Goal: Transaction & Acquisition: Purchase product/service

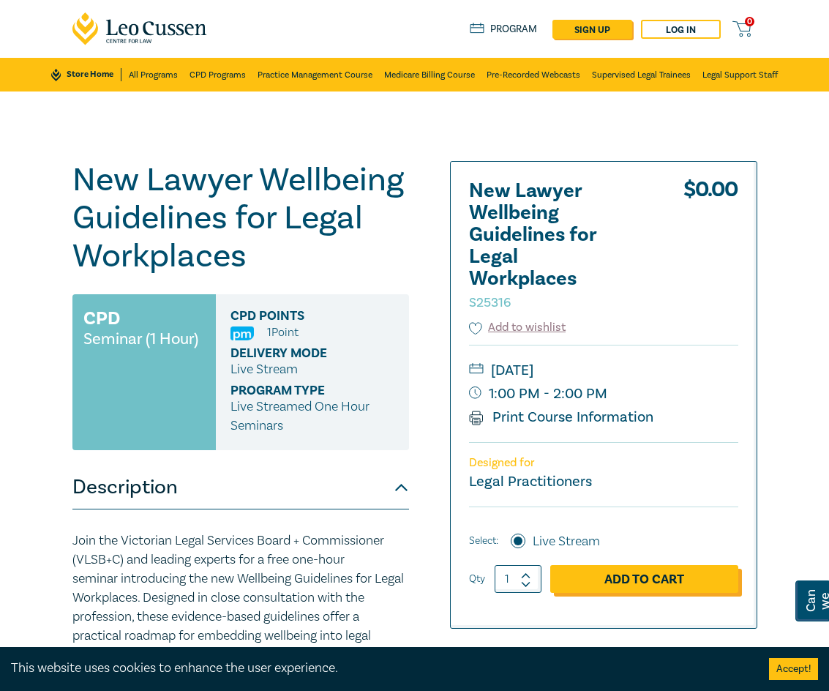
click at [639, 581] on link "Add to Cart" at bounding box center [645, 579] width 188 height 28
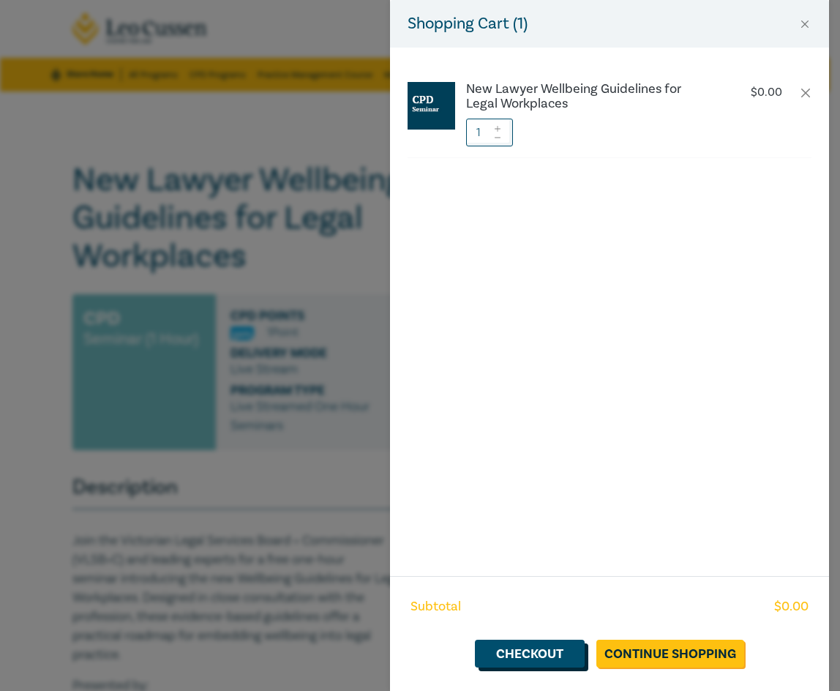
click at [518, 650] on link "Checkout" at bounding box center [530, 654] width 110 height 28
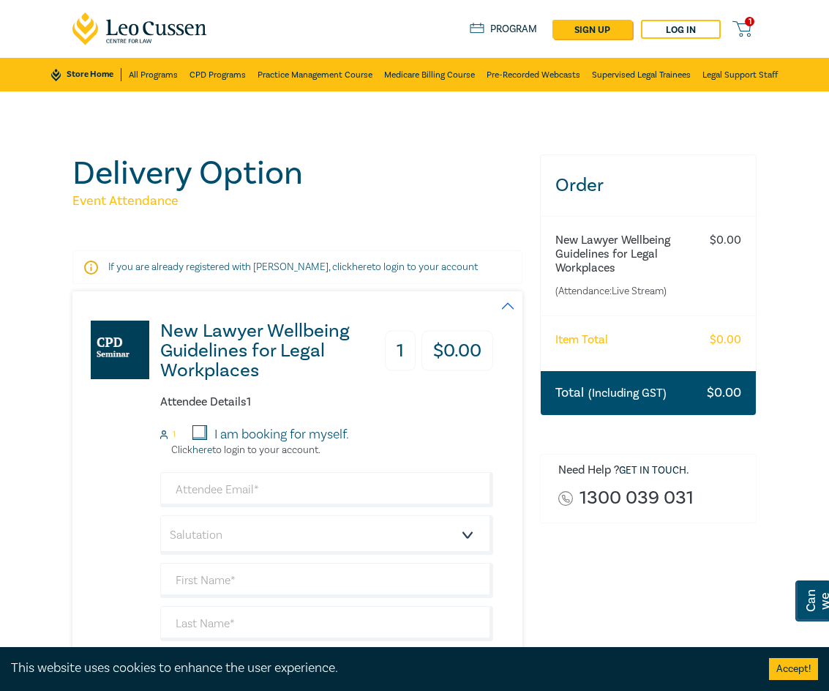
click at [326, 467] on form "1 I am booking for myself. Click here to login to your account. Salutation Mr. …" at bounding box center [327, 598] width 334 height 346
click at [314, 479] on input "email" at bounding box center [327, 489] width 334 height 35
type input "[PERSON_NAME][EMAIL_ADDRESS][PERSON_NAME][DOMAIN_NAME]"
click at [254, 531] on select "Salutation Mr. Mrs. Ms. Miss Dr. Prof. Other" at bounding box center [327, 535] width 334 height 40
select select "Miss"
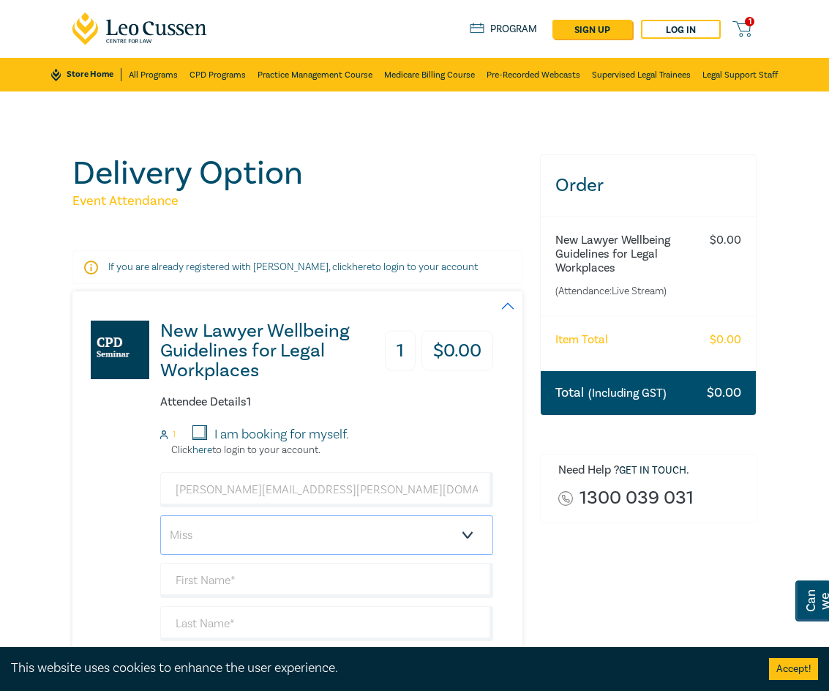
click at [160, 515] on select "Salutation Mr. Mrs. Ms. Miss Dr. Prof. Other" at bounding box center [327, 535] width 334 height 40
click at [212, 581] on input "text" at bounding box center [327, 580] width 334 height 35
type input "[PERSON_NAME]"
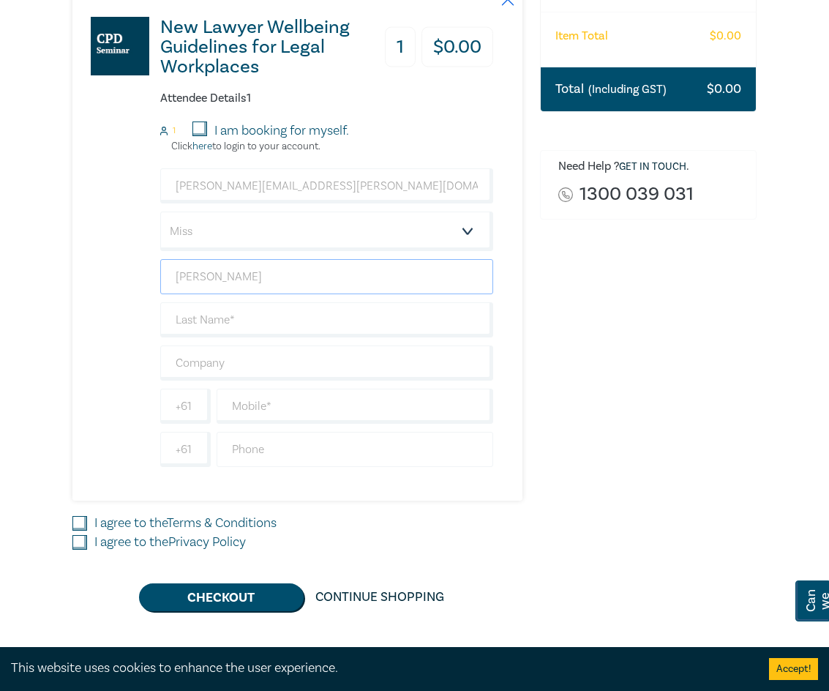
scroll to position [335, 0]
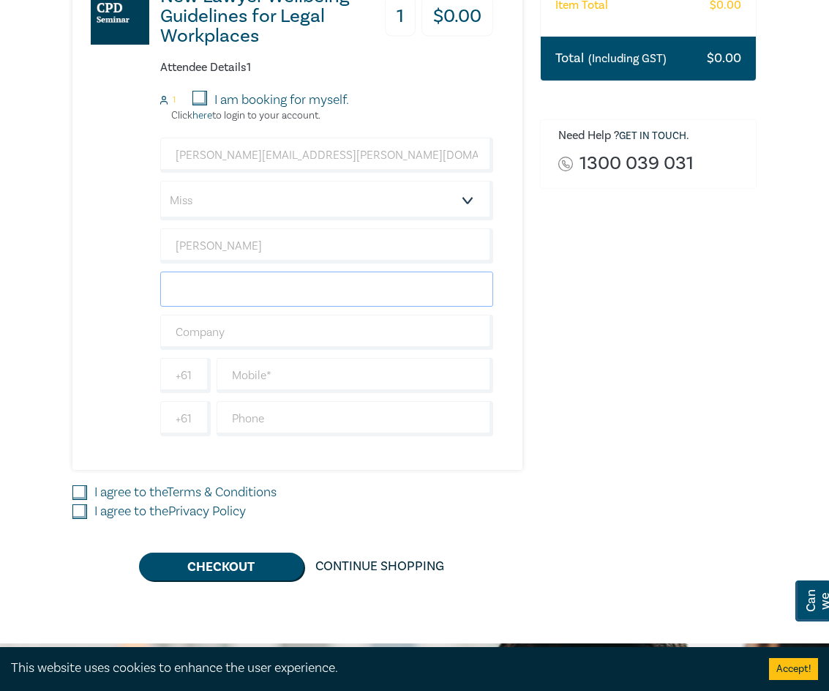
click at [218, 283] on input "text" at bounding box center [327, 289] width 334 height 35
type input "[PERSON_NAME]"
click at [245, 342] on input "text" at bounding box center [327, 332] width 334 height 35
type input "Settle Easy"
click at [268, 373] on input "text" at bounding box center [355, 375] width 277 height 35
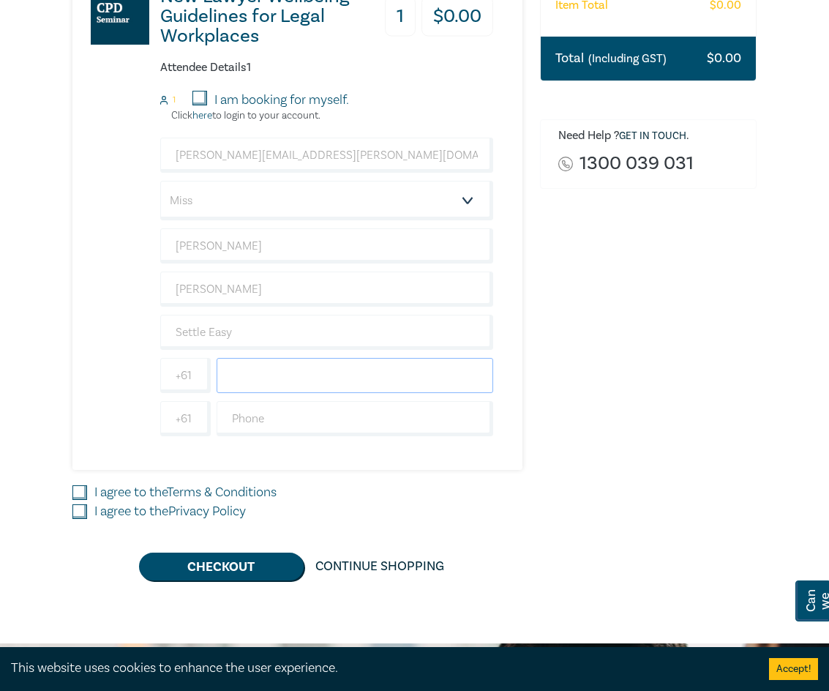
type input "0401220223"
click at [195, 382] on input "+61" at bounding box center [185, 375] width 51 height 35
click at [80, 487] on input "I agree to the Terms & Conditions" at bounding box center [79, 492] width 15 height 15
checkbox input "true"
click at [78, 511] on input "I agree to the Privacy Policy" at bounding box center [79, 511] width 15 height 15
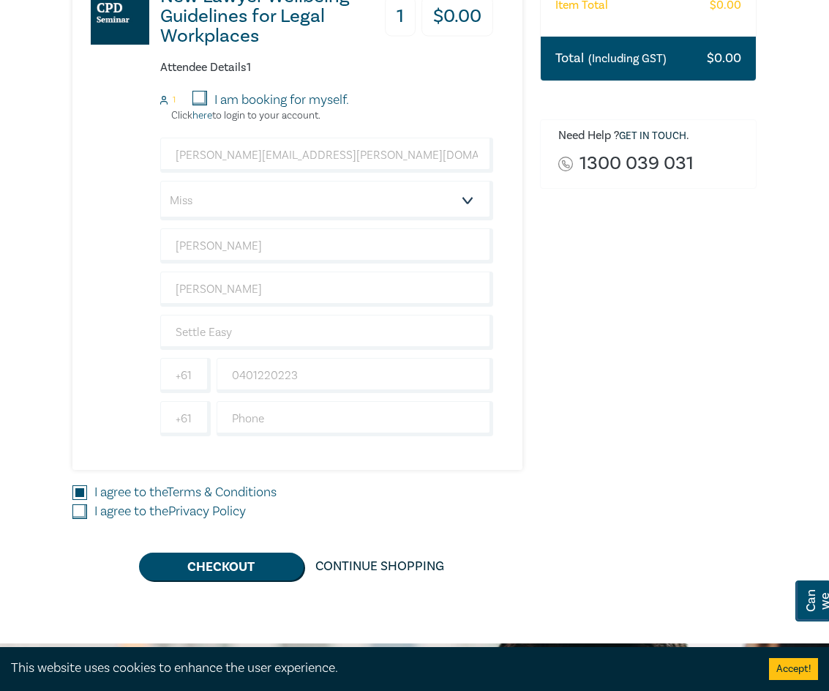
checkbox input "true"
click at [214, 580] on button "Checkout" at bounding box center [221, 567] width 165 height 28
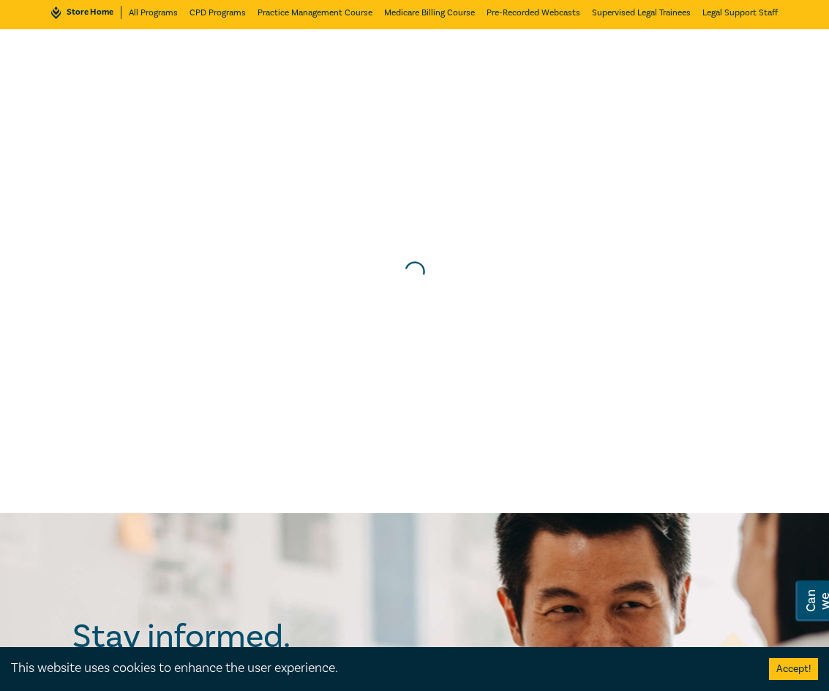
scroll to position [0, 0]
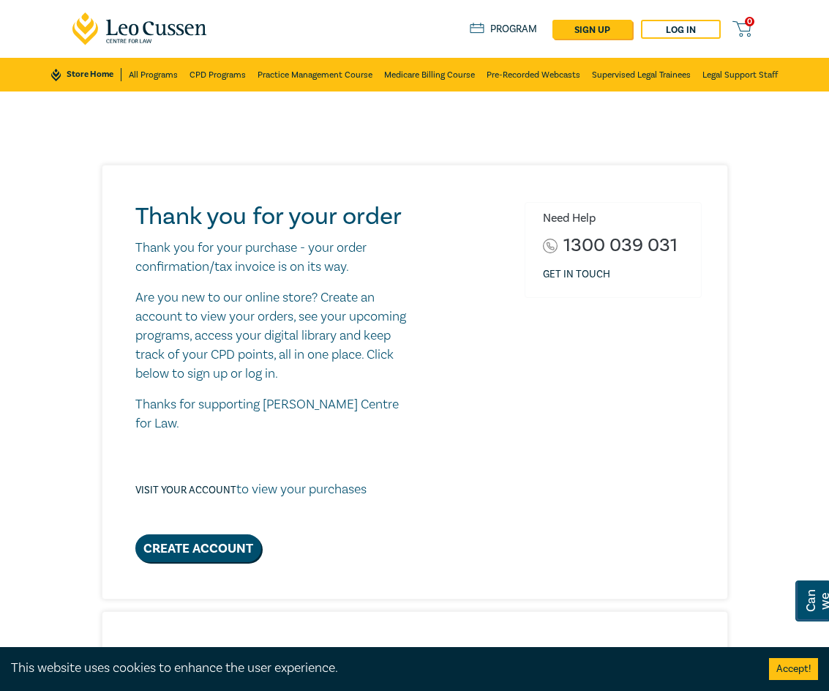
click at [452, 242] on div "Thank you for your order Thank you for your purchase - your order confirmation/…" at bounding box center [419, 381] width 584 height 359
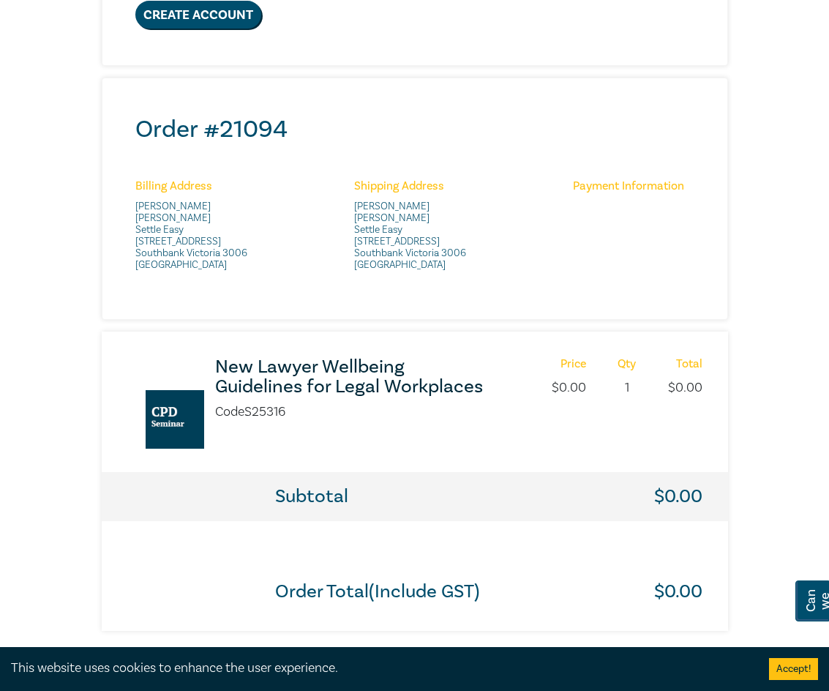
scroll to position [518, 0]
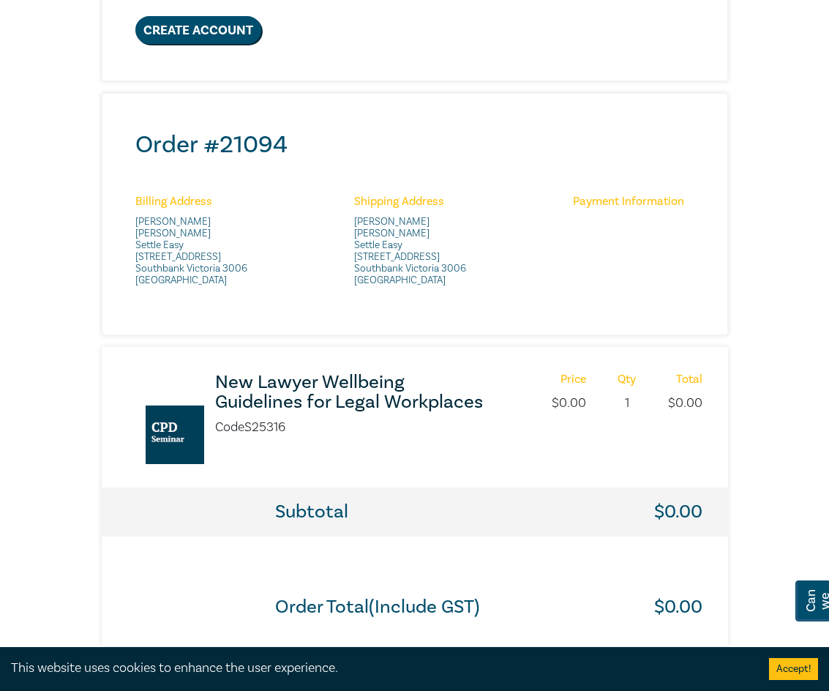
click at [759, 122] on div "Thank you for your order Thank you for your purchase - your order confirmation/…" at bounding box center [415, 146] width 703 height 1000
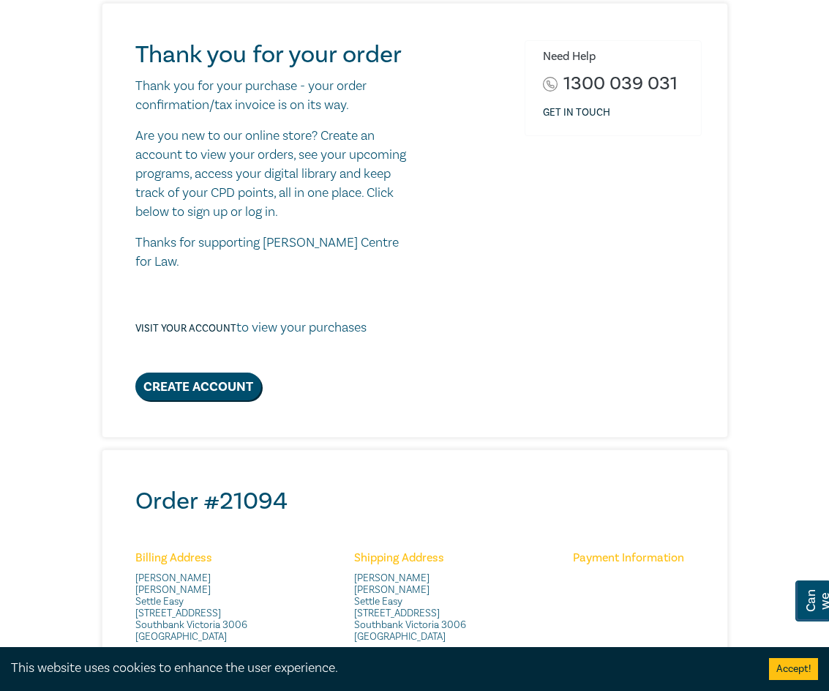
scroll to position [0, 0]
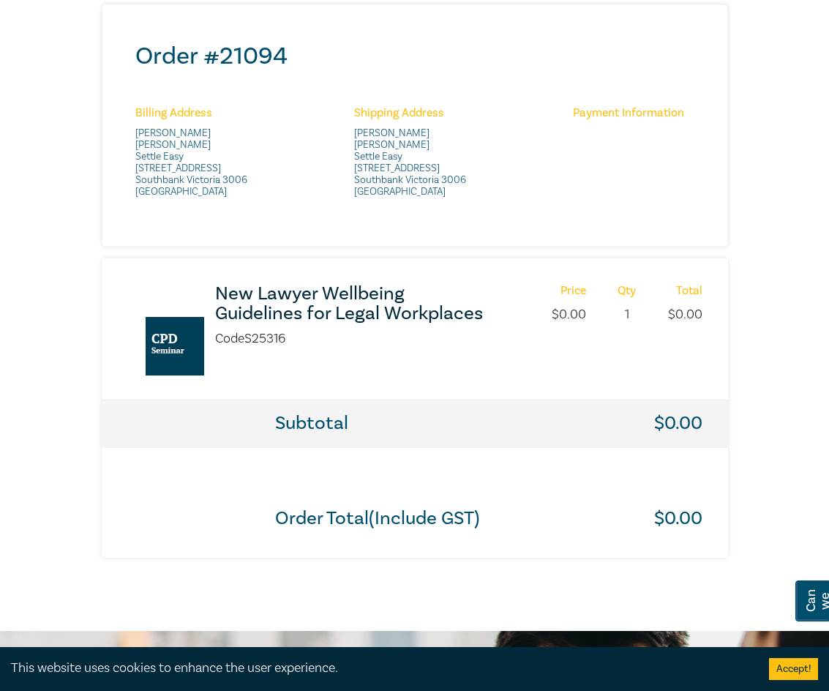
click at [310, 289] on h3 "New Lawyer Wellbeing Guidelines for Legal Workplaces" at bounding box center [353, 304] width 277 height 40
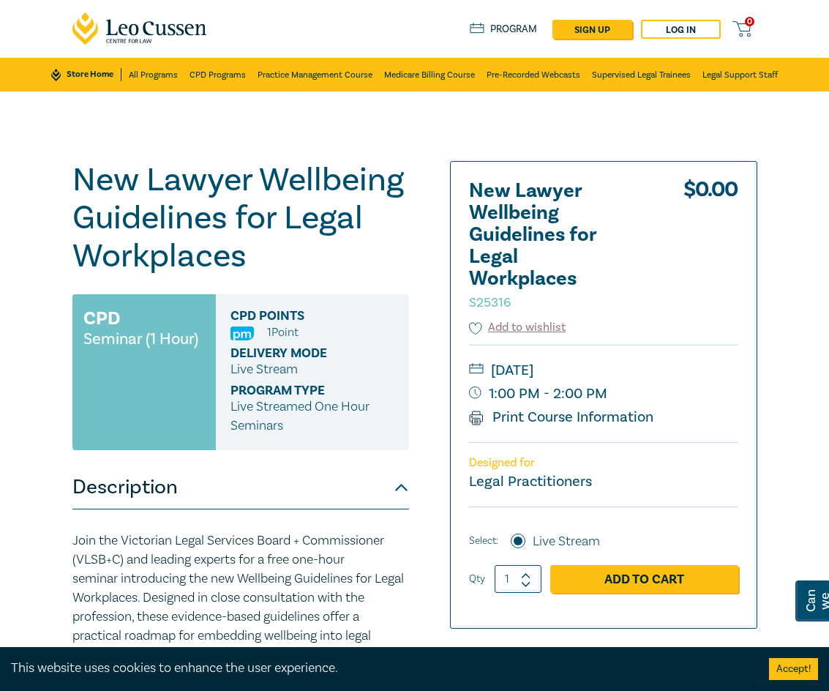
drag, startPoint x: 266, startPoint y: 238, endPoint x: 251, endPoint y: 272, distance: 37.0
click at [266, 238] on h1 "New Lawyer Wellbeing Guidelines for Legal Workplaces S25316" at bounding box center [240, 218] width 337 height 114
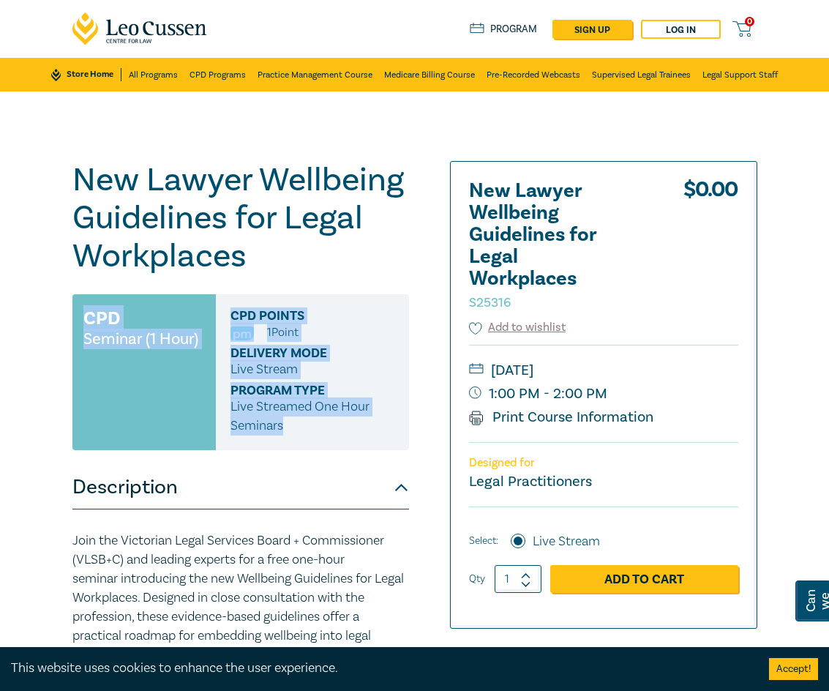
drag, startPoint x: 78, startPoint y: 304, endPoint x: 335, endPoint y: 441, distance: 291.2
click at [335, 441] on div "CPD Seminar (1 Hour) CPD Points 1 Point Delivery Mode Live Stream Program type …" at bounding box center [240, 372] width 337 height 156
copy div "CPD Seminar (1 Hour) CPD Points 1 Point Delivery Mode Live Stream Program type …"
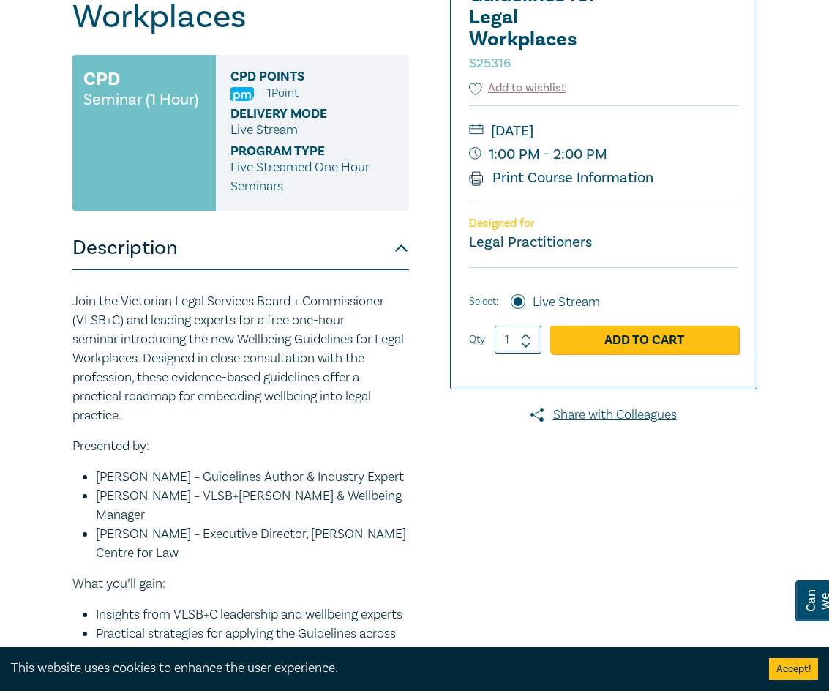
scroll to position [275, 0]
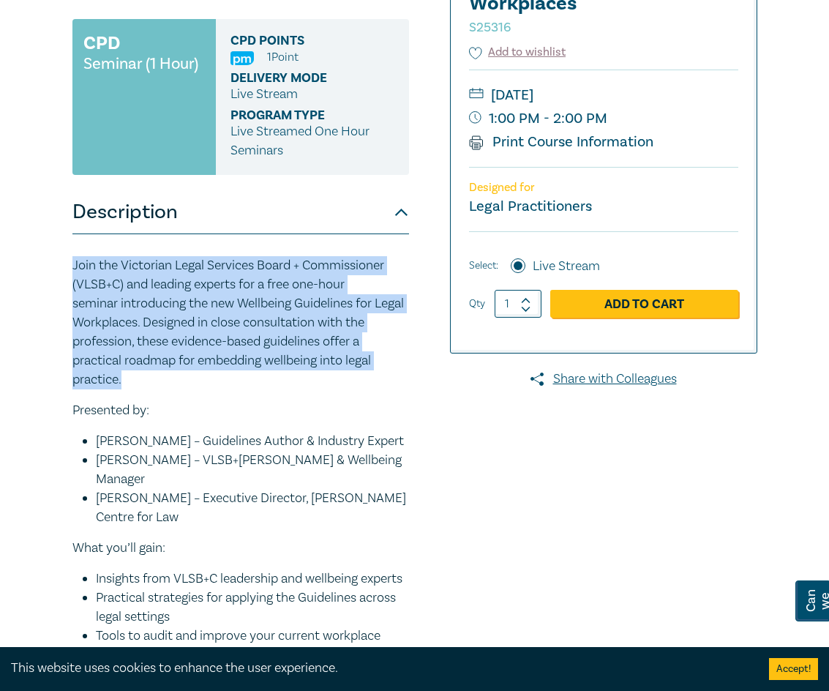
drag, startPoint x: 66, startPoint y: 261, endPoint x: 176, endPoint y: 384, distance: 164.8
click at [176, 384] on div "New Lawyer Wellbeing Guidelines for Legal Workplaces S25316 CPD Seminar (1 Hour…" at bounding box center [269, 433] width 410 height 1095
copy p "Join the Victorian Legal Services Board + Commissioner (VLSB+C) and leading exp…"
click at [244, 414] on p "Presented by:" at bounding box center [240, 410] width 337 height 19
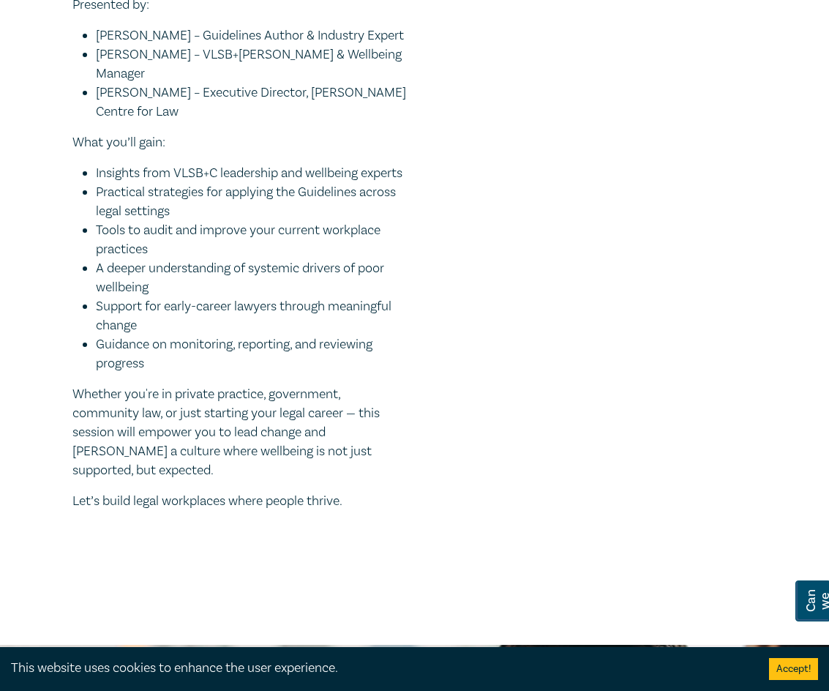
scroll to position [0, 0]
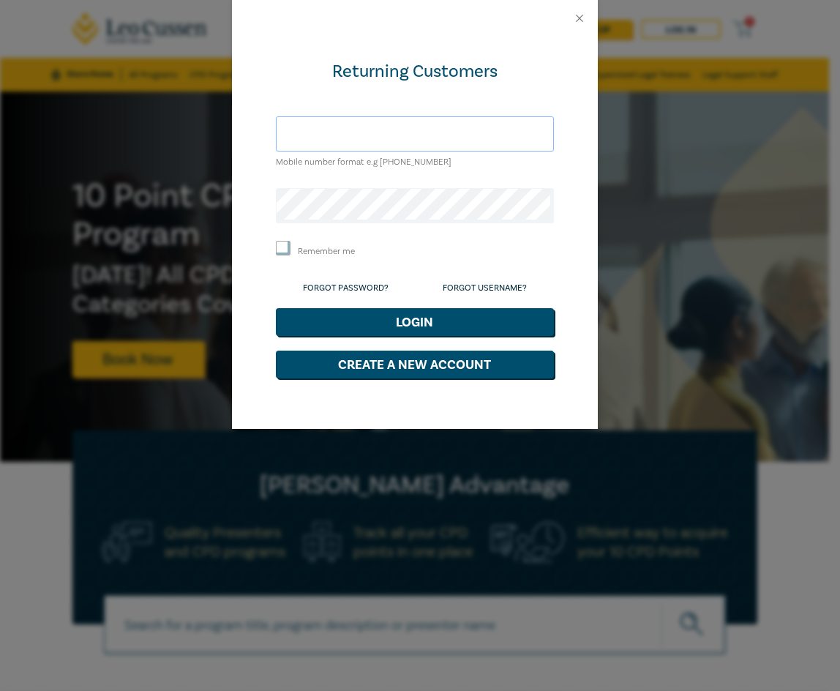
click at [384, 131] on input "text" at bounding box center [415, 133] width 278 height 35
type input "m"
type input "0401220223"
click at [584, 20] on button "Close" at bounding box center [579, 18] width 13 height 13
